Goal: Check status: Check status

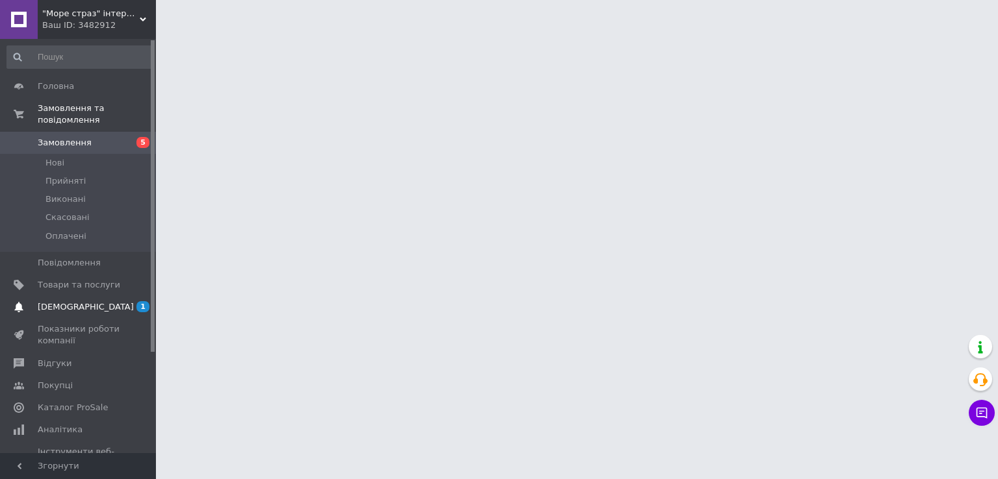
click at [60, 301] on span "[DEMOGRAPHIC_DATA]" at bounding box center [86, 307] width 96 height 12
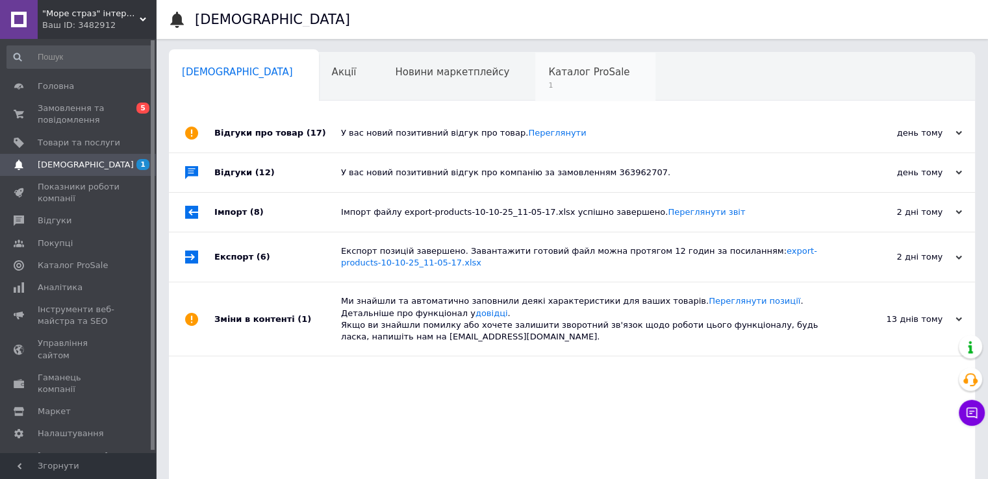
click at [548, 73] on span "Каталог ProSale" at bounding box center [588, 72] width 81 height 12
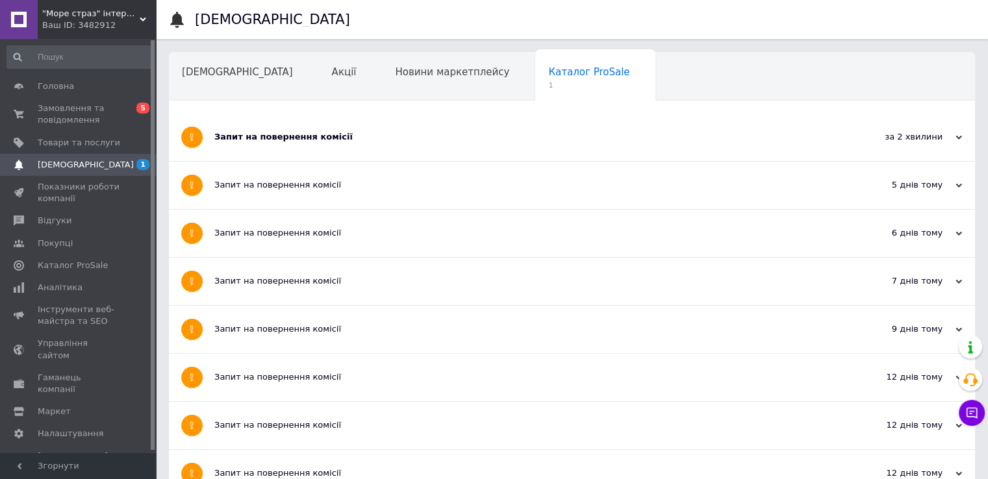
click at [286, 133] on div "Запит на повернення комісії" at bounding box center [523, 137] width 618 height 12
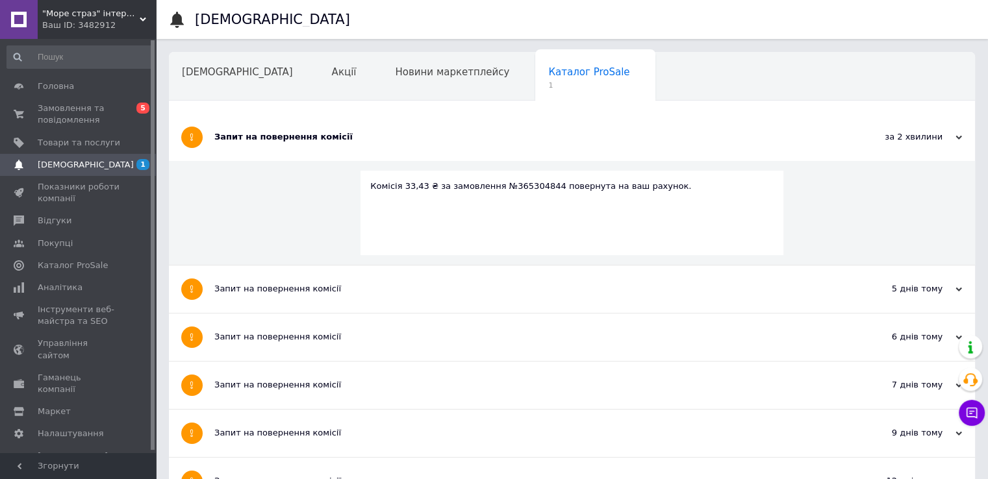
click at [513, 181] on div "Комісія 33,43 ₴ за замовлення №365304844 повернута на ваш рахунок." at bounding box center [571, 187] width 403 height 12
click at [511, 182] on div "Комісія 33,43 ₴ за замовлення №365304844 повернута на ваш рахунок." at bounding box center [571, 187] width 403 height 12
click at [512, 183] on div "Комісія 33,43 ₴ за замовлення №365304844 повернута на ваш рахунок." at bounding box center [571, 187] width 403 height 12
copy div "365304844"
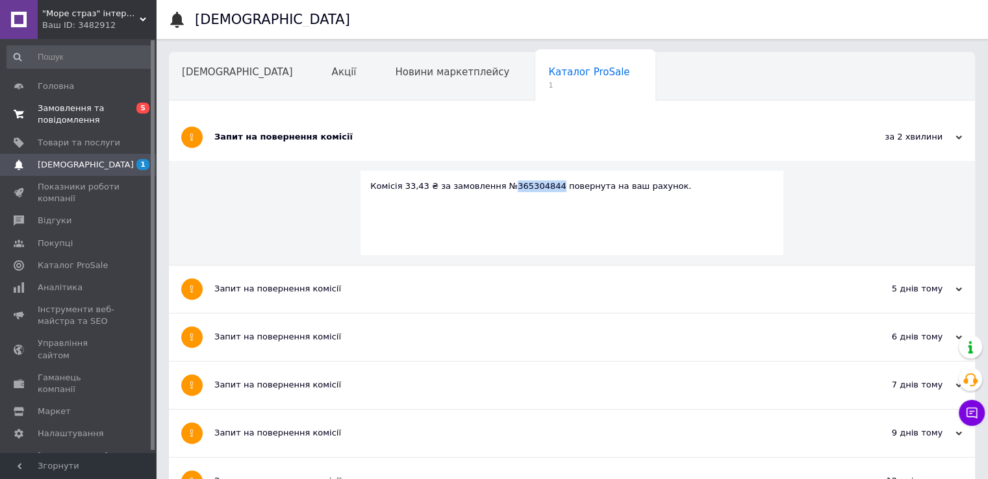
click at [50, 112] on span "Замовлення та повідомлення" at bounding box center [79, 114] width 83 height 23
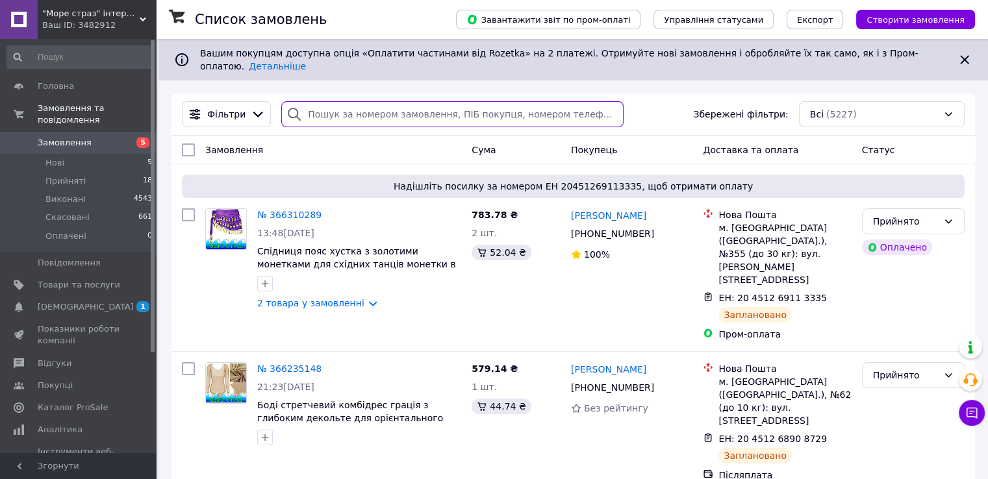
click at [366, 107] on input "search" at bounding box center [452, 114] width 342 height 26
paste input "365304844"
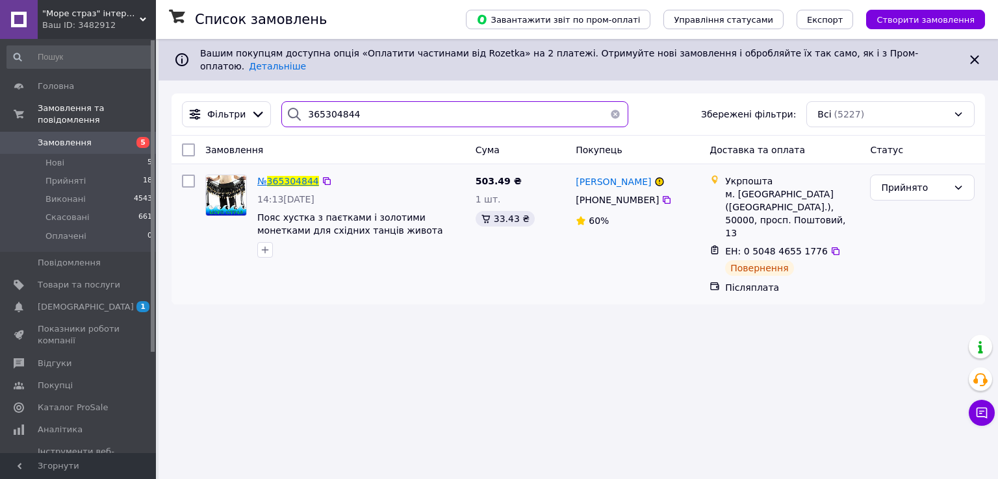
type input "365304844"
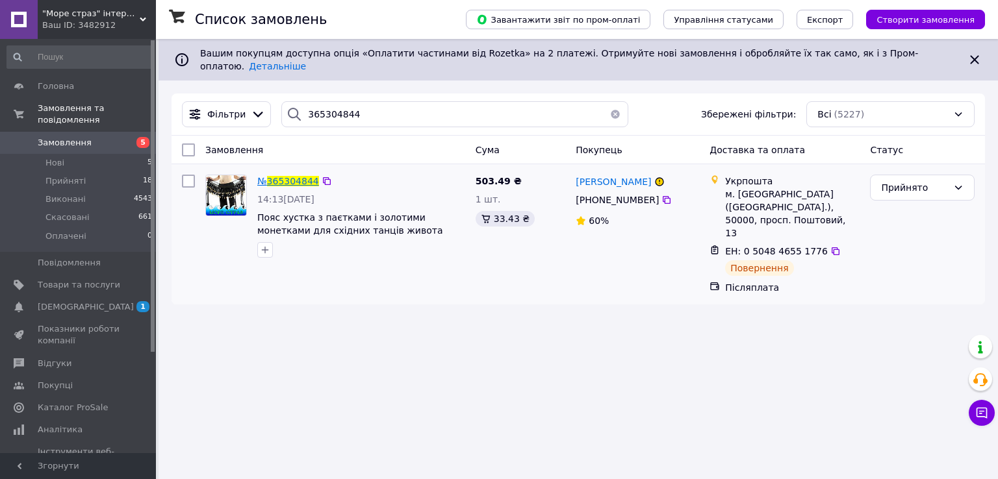
click at [278, 176] on span "365304844" at bounding box center [293, 181] width 52 height 10
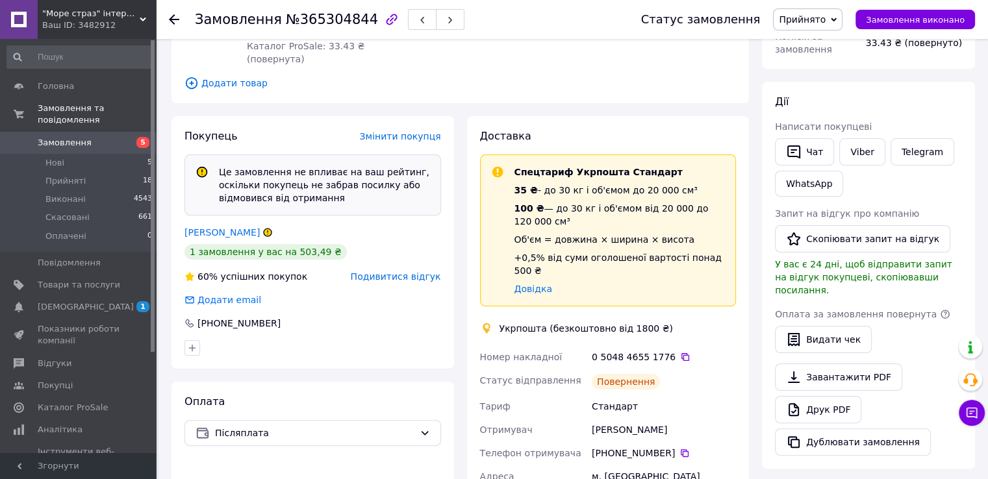
scroll to position [195, 0]
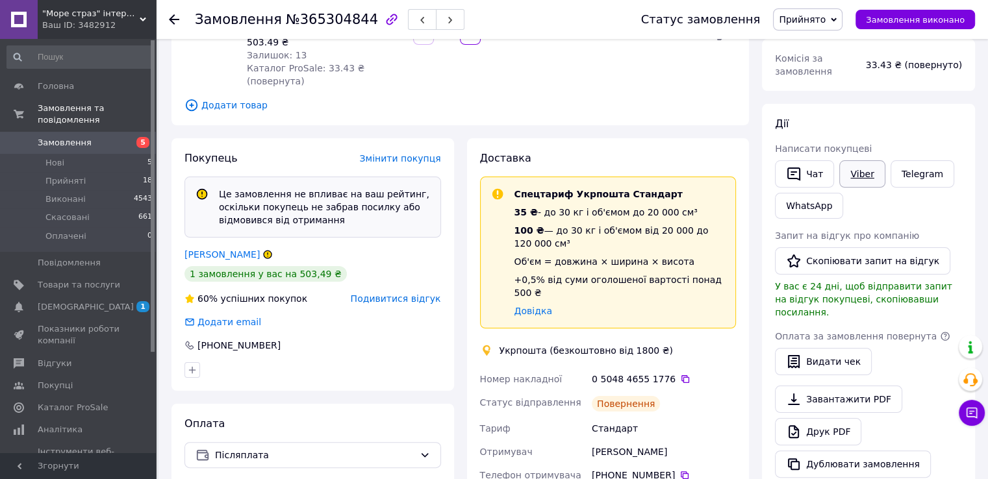
click at [864, 177] on link "Viber" at bounding box center [861, 173] width 45 height 27
